Goal: Transaction & Acquisition: Register for event/course

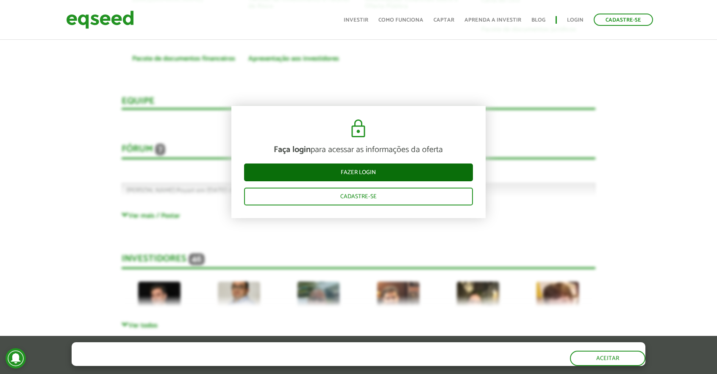
scroll to position [1854, 0]
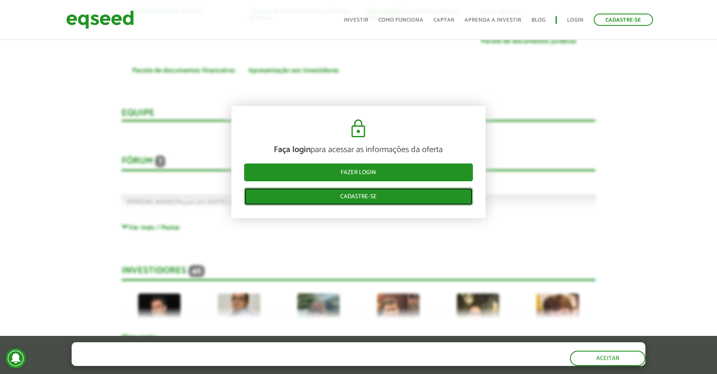
click at [370, 195] on link "Cadastre-se" at bounding box center [358, 197] width 229 height 18
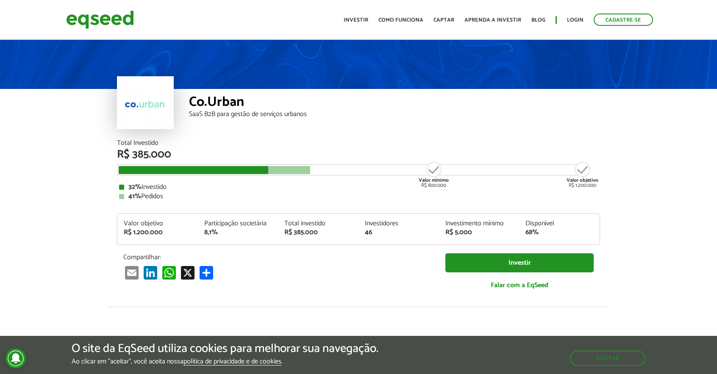
scroll to position [1857, 0]
